Goal: Navigation & Orientation: Find specific page/section

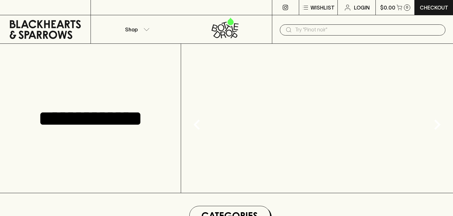
click at [307, 27] on input "text" at bounding box center [367, 30] width 145 height 10
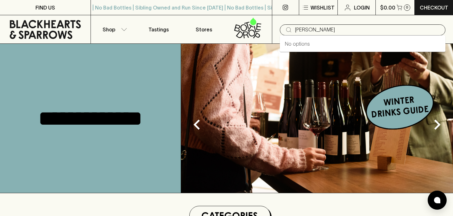
type input "[PERSON_NAME]"
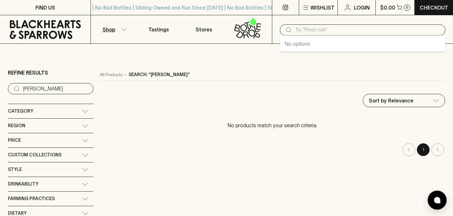
click at [302, 27] on input "text" at bounding box center [367, 30] width 145 height 10
paste input "Warramunda Estate"
type input "Warramunda Estate"
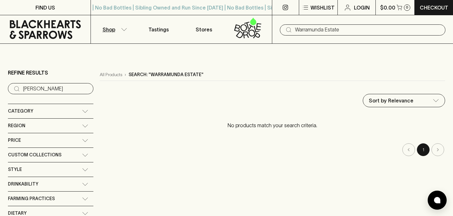
type input "Warramunda Estate"
click at [68, 89] on input "Warramunda Estate" at bounding box center [55, 89] width 65 height 10
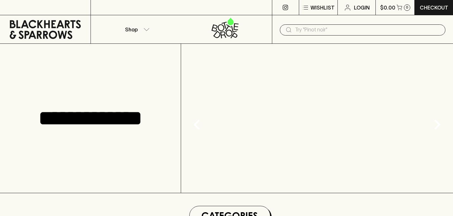
click at [331, 28] on input "text" at bounding box center [367, 30] width 145 height 10
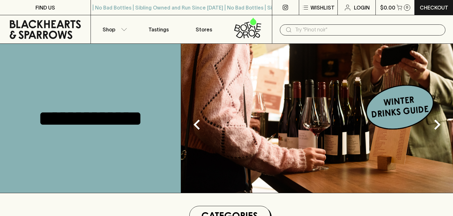
click at [331, 28] on input "text" at bounding box center [367, 30] width 145 height 10
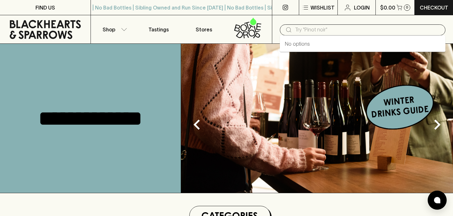
paste input "[PERSON_NAME]"
type input "[PERSON_NAME]"
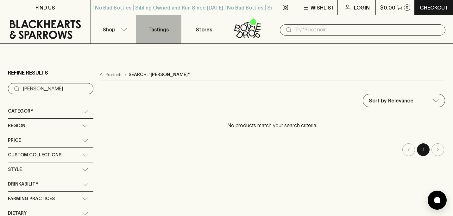
click at [155, 28] on p "Tastings" at bounding box center [159, 30] width 20 height 8
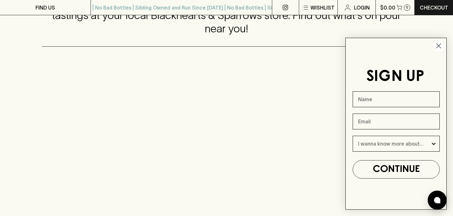
scroll to position [180, 0]
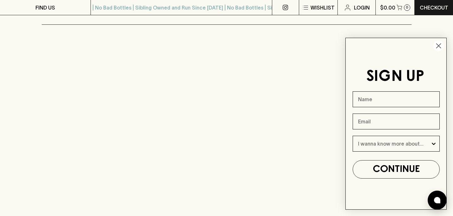
click at [437, 46] on circle "Close dialog" at bounding box center [438, 46] width 10 height 10
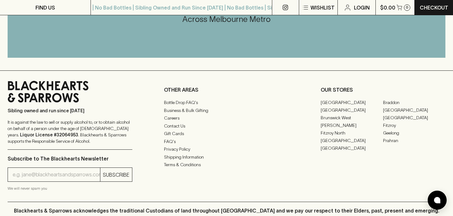
scroll to position [736, 0]
